Goal: Information Seeking & Learning: Understand process/instructions

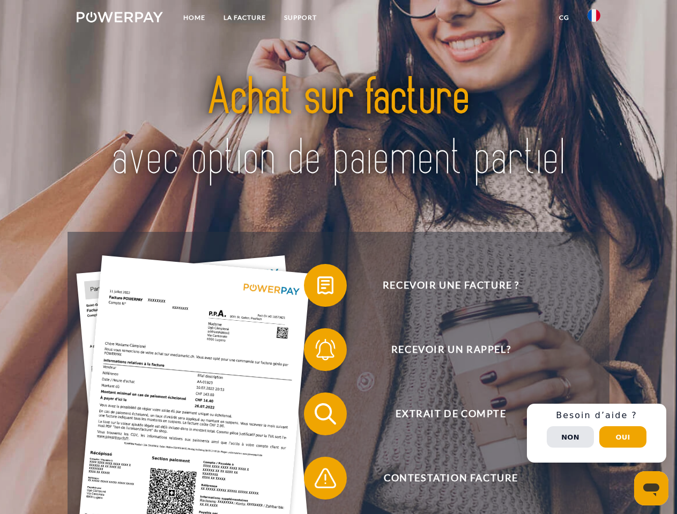
click at [119, 19] on img at bounding box center [120, 17] width 86 height 11
click at [594, 19] on img at bounding box center [593, 15] width 13 height 13
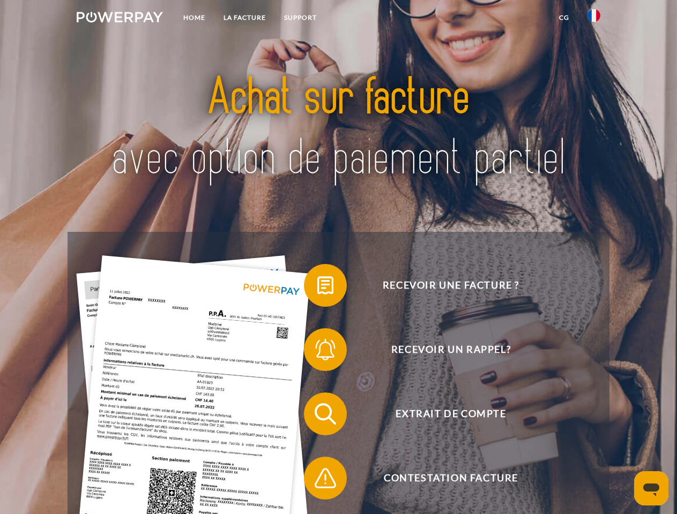
click at [564, 18] on link "CG" at bounding box center [564, 17] width 28 height 19
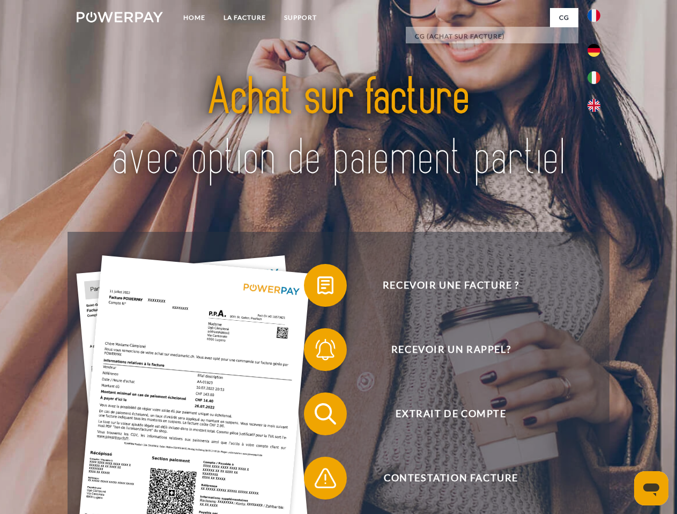
click at [317, 288] on span at bounding box center [309, 286] width 54 height 54
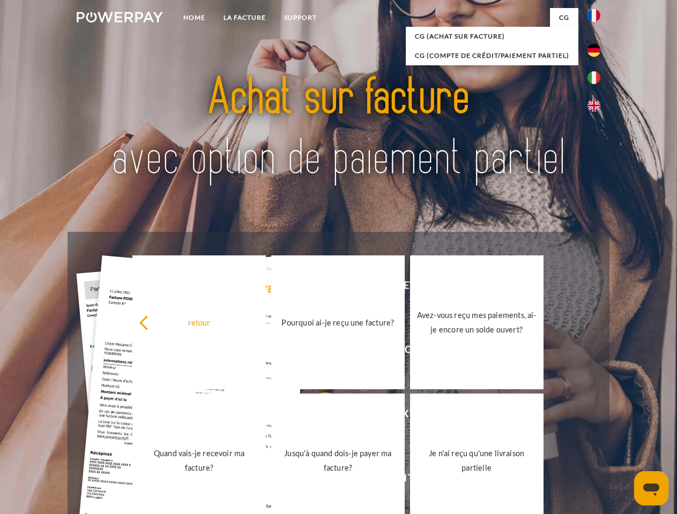
click at [317, 352] on div "retour Pourquoi ai-je reçu une facture? Avez-vous reçu mes paiements, ai-je enc…" at bounding box center [338, 391] width 433 height 276
click at [317, 416] on link "Jusqu'à quand dois-je payer ma facture?" at bounding box center [337, 461] width 133 height 134
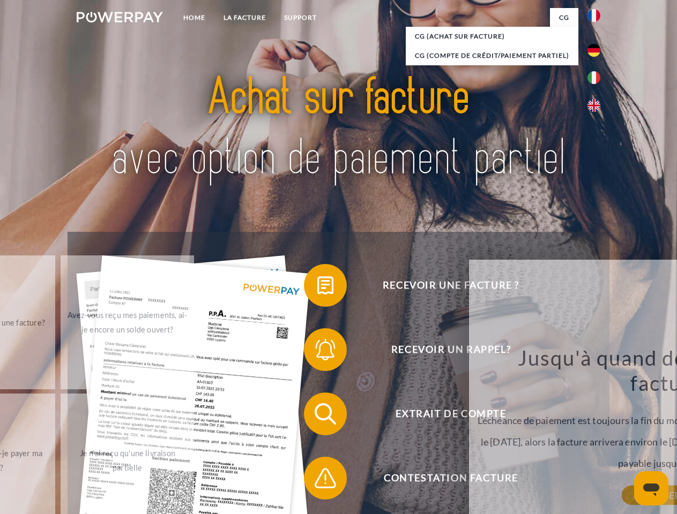
click at [475, 481] on div "Jusqu'à quand dois-je payer ma facture? L'échéance de paiement est toujours la …" at bounding box center [670, 420] width 391 height 151
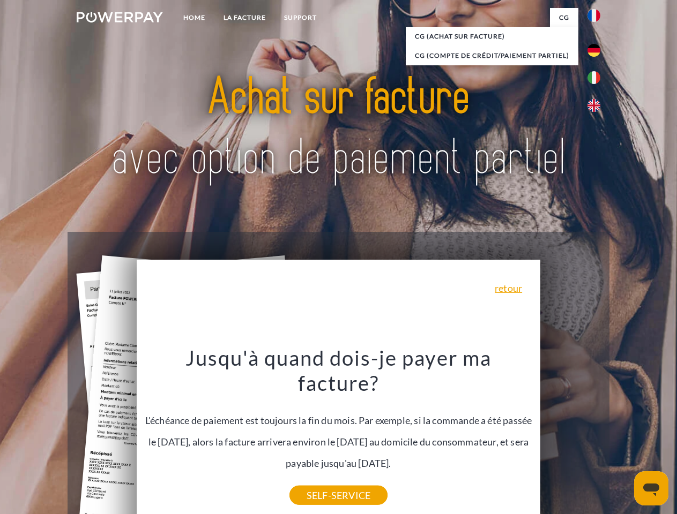
click at [596, 433] on div "Recevoir une facture ? Recevoir un rappel? Extrait de compte retour" at bounding box center [338, 446] width 541 height 429
click at [570, 436] on span "Extrait de compte" at bounding box center [450, 414] width 263 height 43
click at [623, 437] on header "Home LA FACTURE Support" at bounding box center [338, 370] width 677 height 740
